Goal: Use online tool/utility: Utilize a website feature to perform a specific function

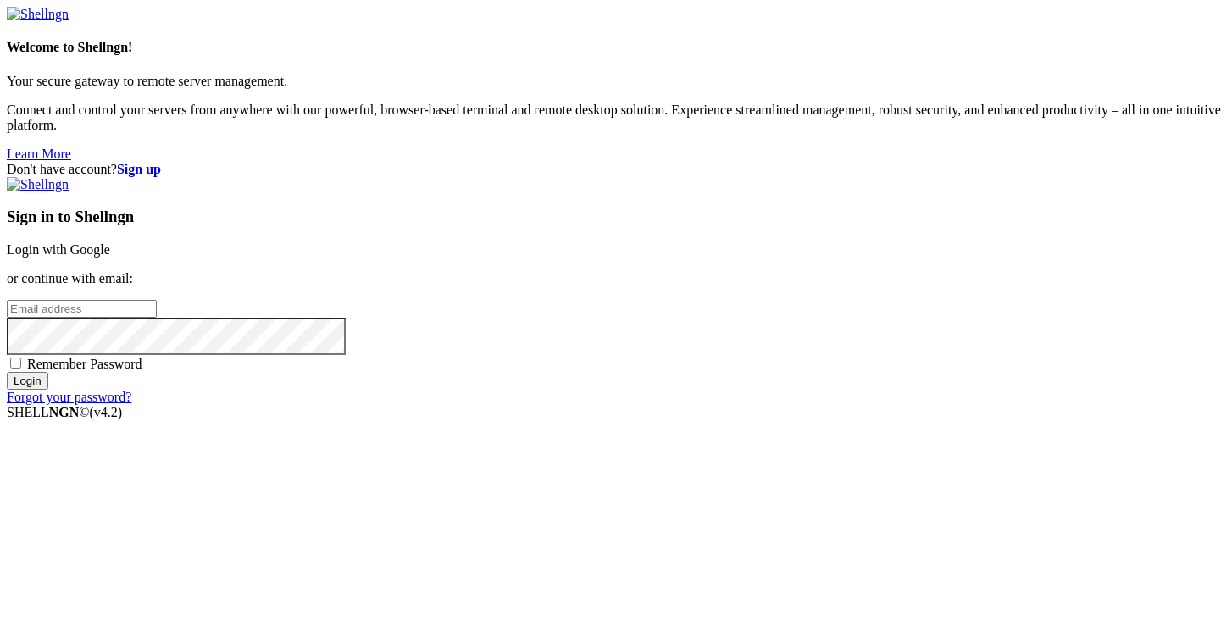
click at [157, 303] on input "email" at bounding box center [82, 309] width 150 height 18
type input "[EMAIL_ADDRESS][DOMAIN_NAME]"
click at [7, 372] on input "Login" at bounding box center [28, 381] width 42 height 18
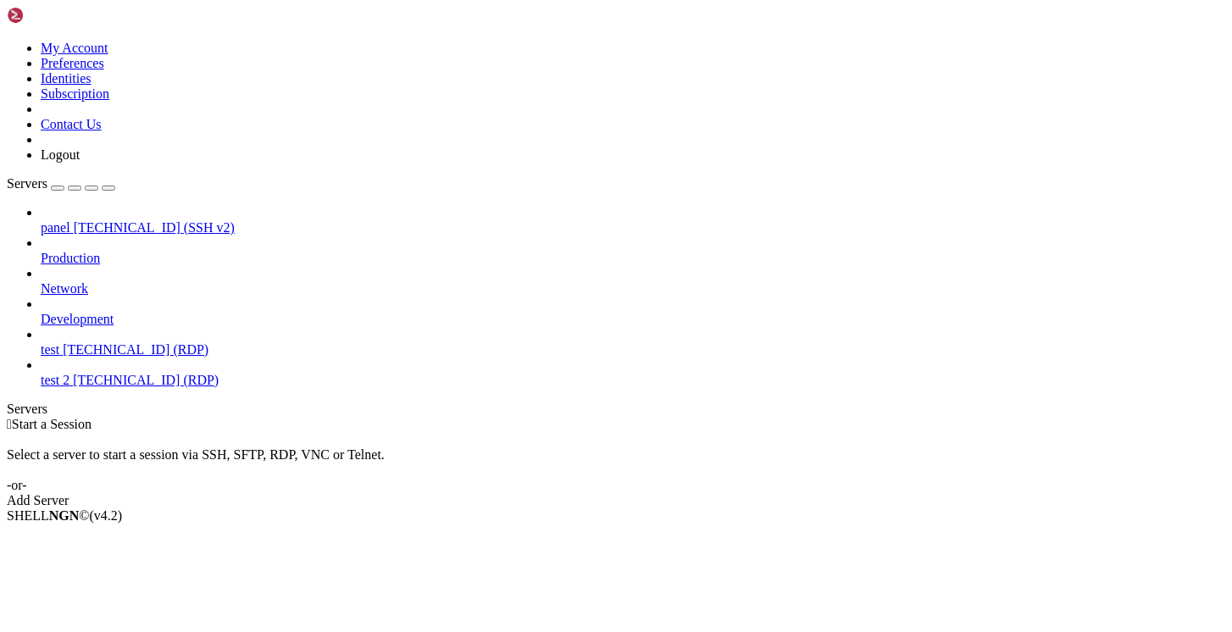
click at [112, 220] on span "[TECHNICAL_ID] (SSH v2)" at bounding box center [154, 227] width 161 height 14
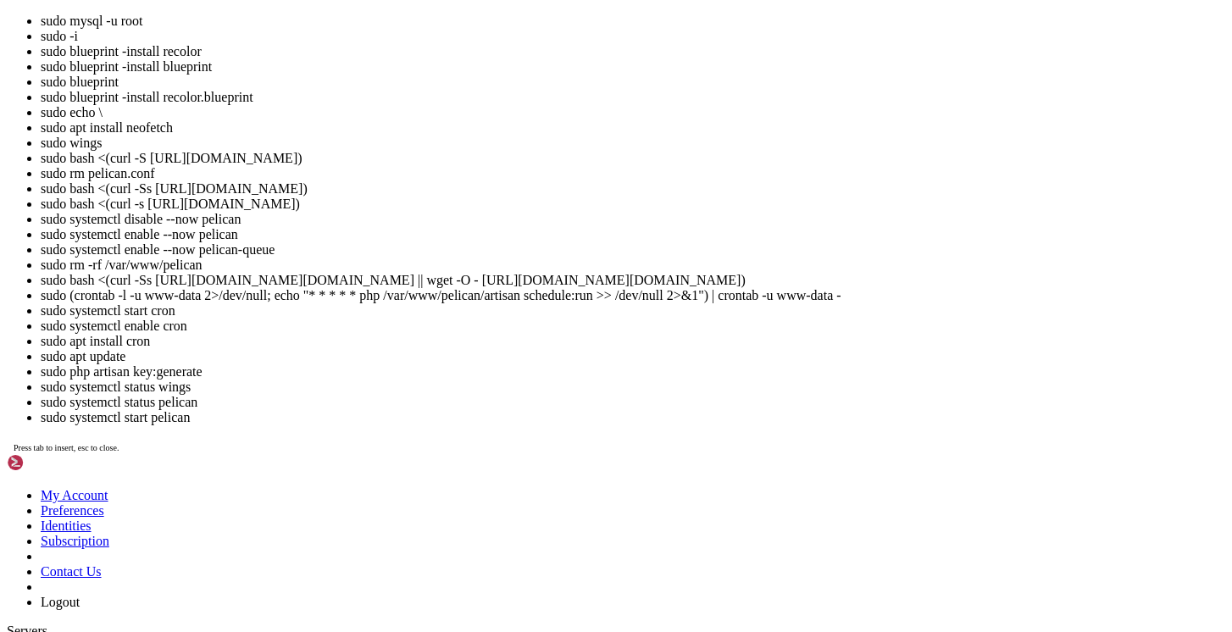
scroll to position [56, 0]
